Goal: Information Seeking & Learning: Learn about a topic

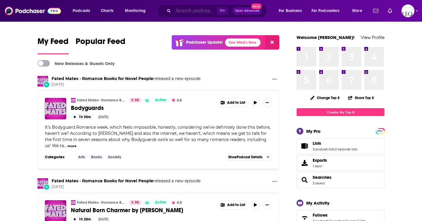
click at [200, 9] on input "Search podcasts, credits, & more..." at bounding box center [195, 10] width 44 height 9
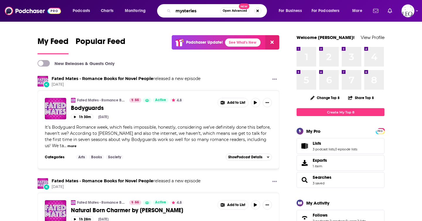
type input "mysteries"
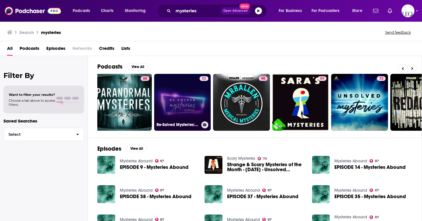
scroll to position [0, 214]
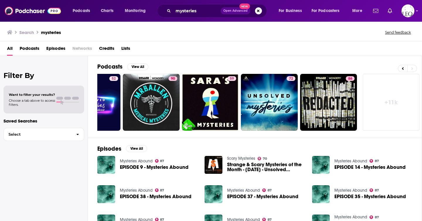
click at [394, 94] on link "+ 11k" at bounding box center [391, 102] width 57 height 57
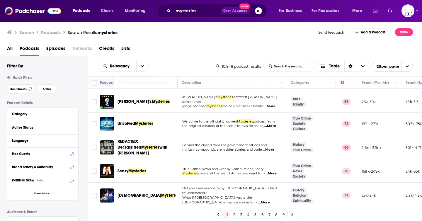
scroll to position [110, 0]
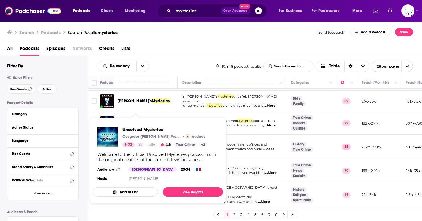
click at [249, 126] on span "the original creators of the iconic television series," at bounding box center [223, 125] width 82 height 4
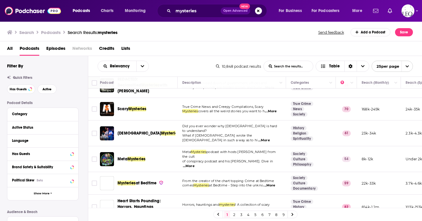
scroll to position [175, 0]
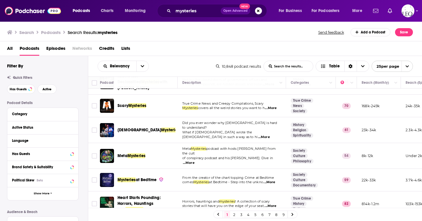
click at [233, 106] on span "covers all the weird stories you want to h" at bounding box center [231, 108] width 67 height 4
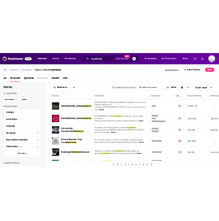
scroll to position [437, 0]
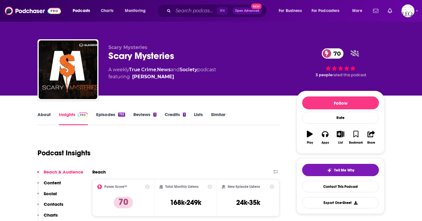
click at [45, 116] on link "About" at bounding box center [44, 118] width 13 height 13
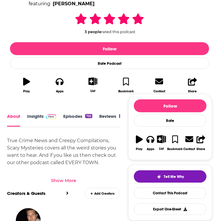
scroll to position [132, 0]
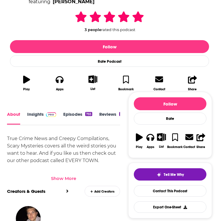
click at [65, 181] on div "Show More" at bounding box center [63, 179] width 25 height 6
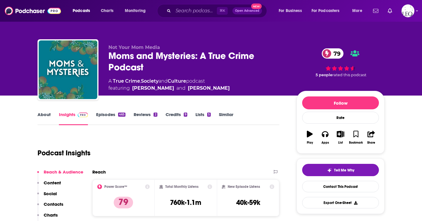
click at [41, 114] on link "About" at bounding box center [44, 118] width 13 height 13
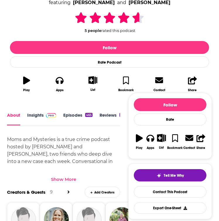
scroll to position [132, 0]
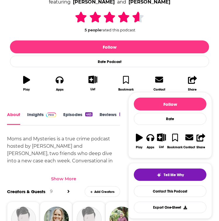
click at [66, 179] on div "Show More" at bounding box center [63, 179] width 25 height 6
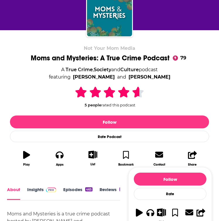
scroll to position [56, 0]
